Goal: Navigation & Orientation: Find specific page/section

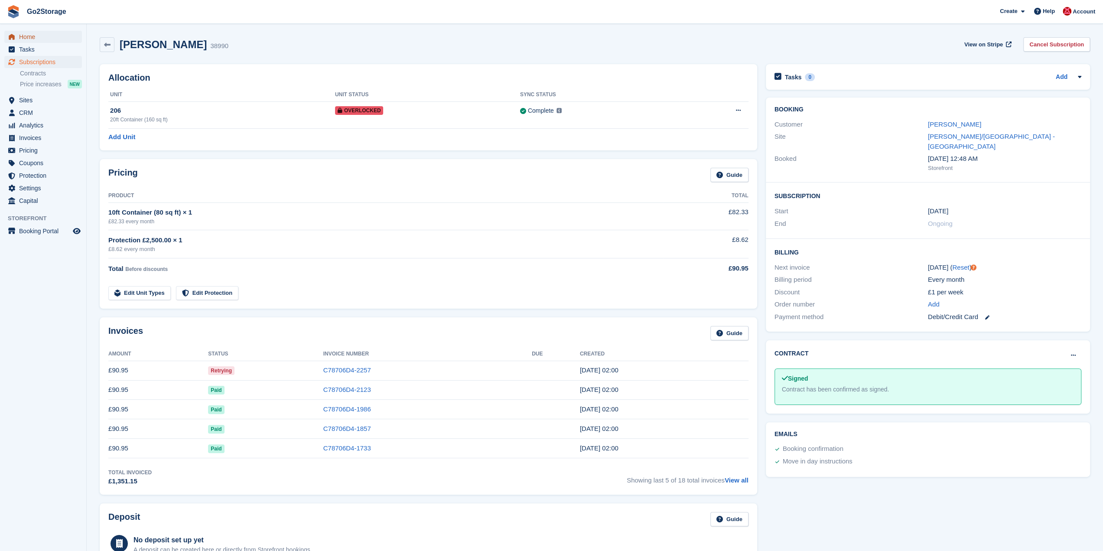
click at [39, 39] on span "Home" at bounding box center [45, 37] width 52 height 12
